Goal: Information Seeking & Learning: Learn about a topic

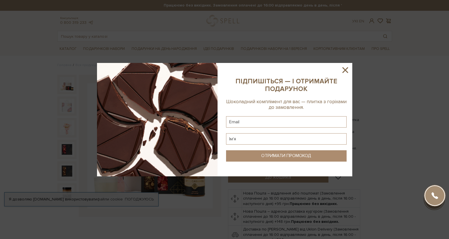
click at [345, 71] on icon at bounding box center [345, 70] width 6 height 6
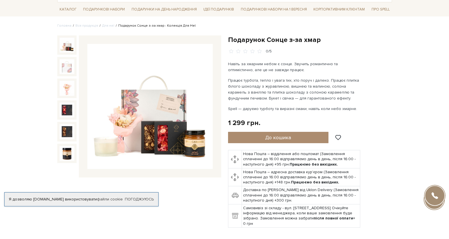
scroll to position [3, 0]
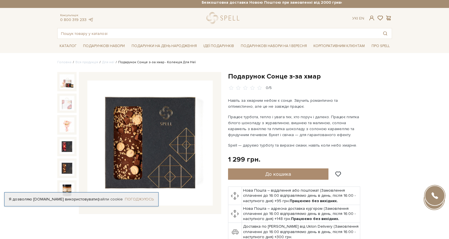
click at [140, 197] on link "Погоджуюсь" at bounding box center [139, 199] width 29 height 5
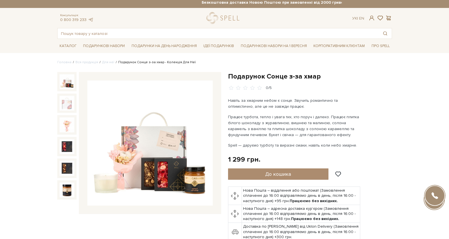
click at [155, 164] on img at bounding box center [149, 143] width 125 height 125
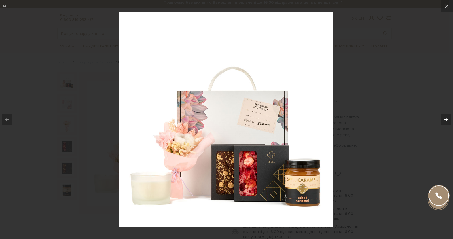
click at [443, 120] on icon at bounding box center [446, 119] width 7 height 7
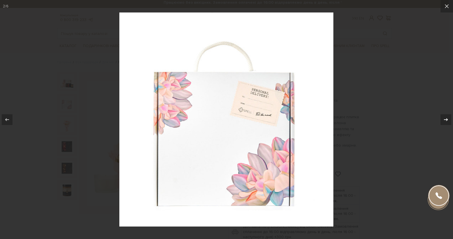
click at [443, 120] on icon at bounding box center [446, 119] width 7 height 7
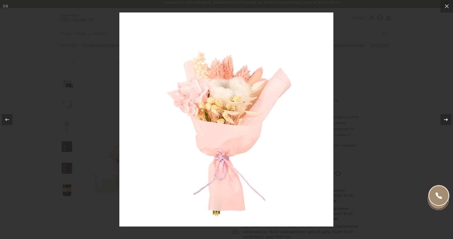
click at [443, 120] on icon at bounding box center [446, 119] width 7 height 7
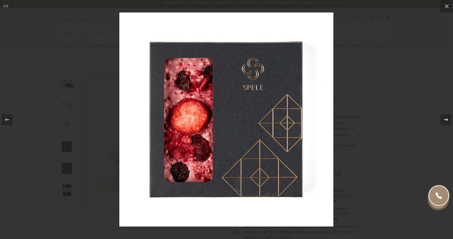
click at [443, 120] on icon at bounding box center [446, 119] width 7 height 7
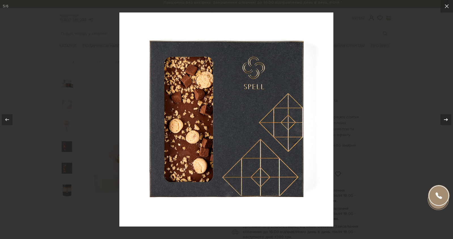
click at [443, 120] on icon at bounding box center [446, 119] width 7 height 7
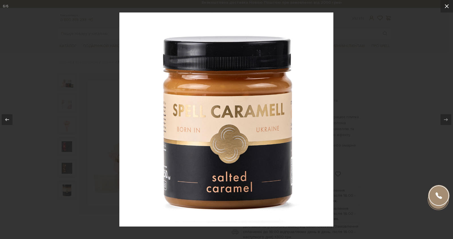
click at [444, 5] on icon at bounding box center [446, 6] width 7 height 7
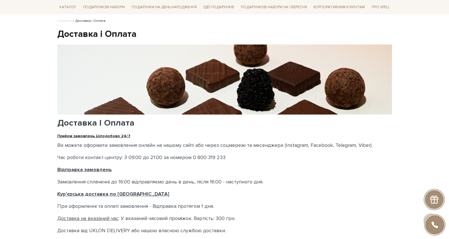
scroll to position [95, 0]
